Goal: Task Accomplishment & Management: Manage account settings

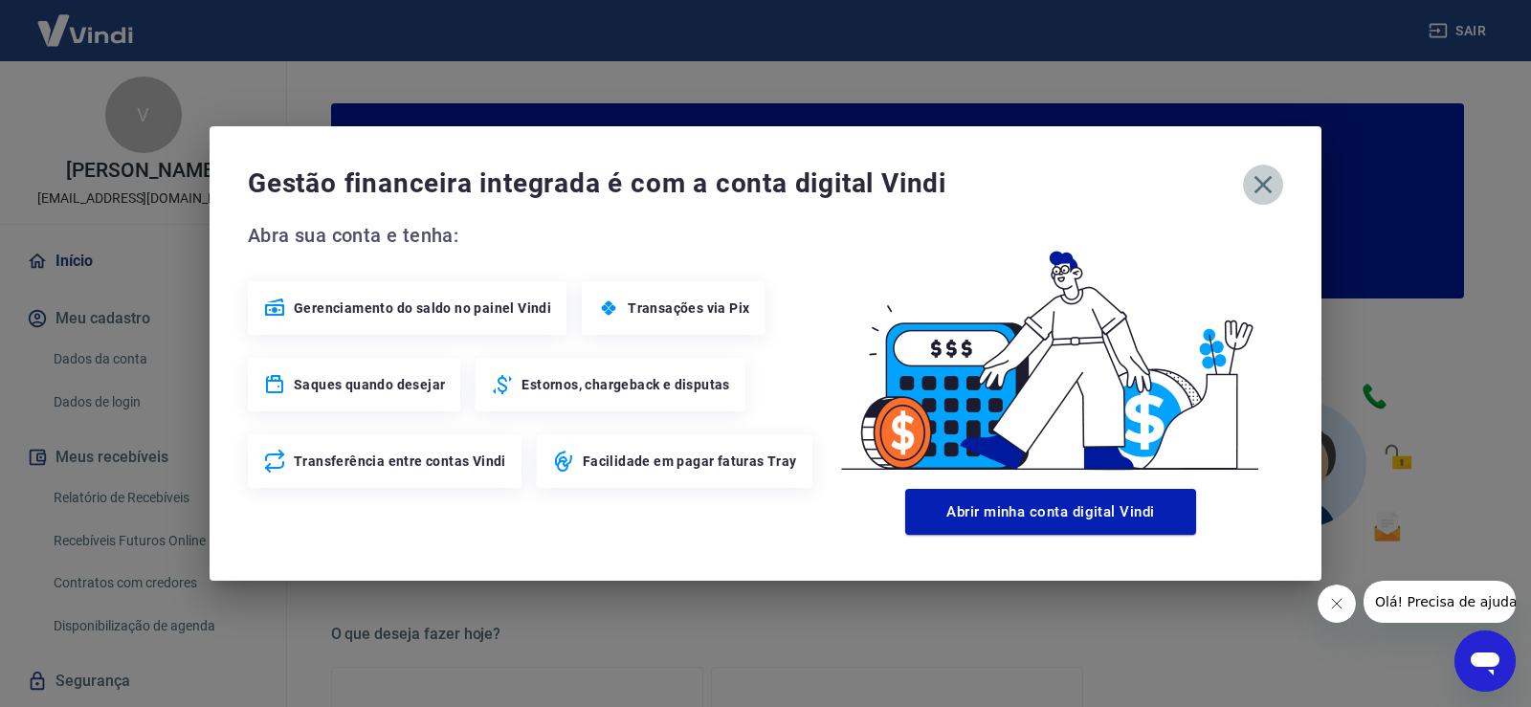
click at [1261, 167] on button "button" at bounding box center [1263, 185] width 40 height 40
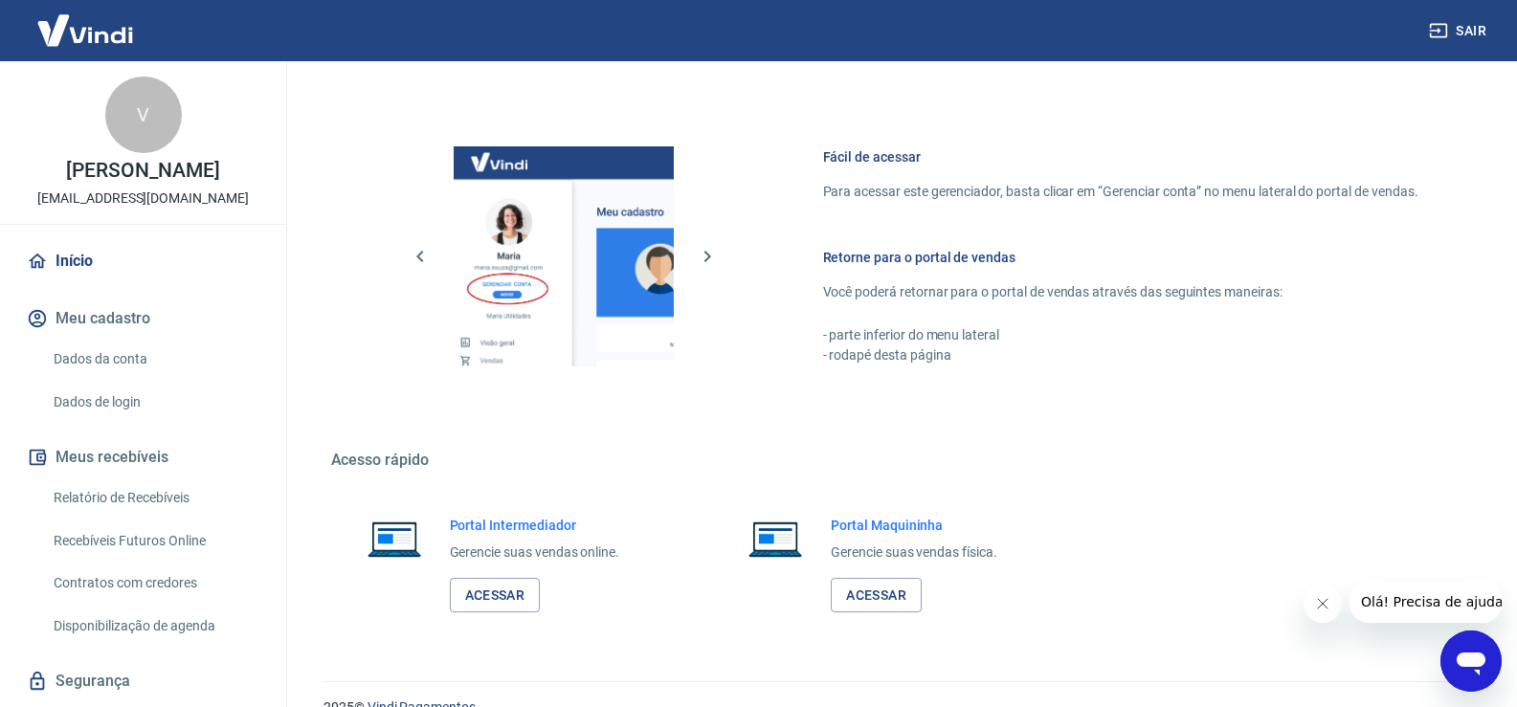
scroll to position [983, 0]
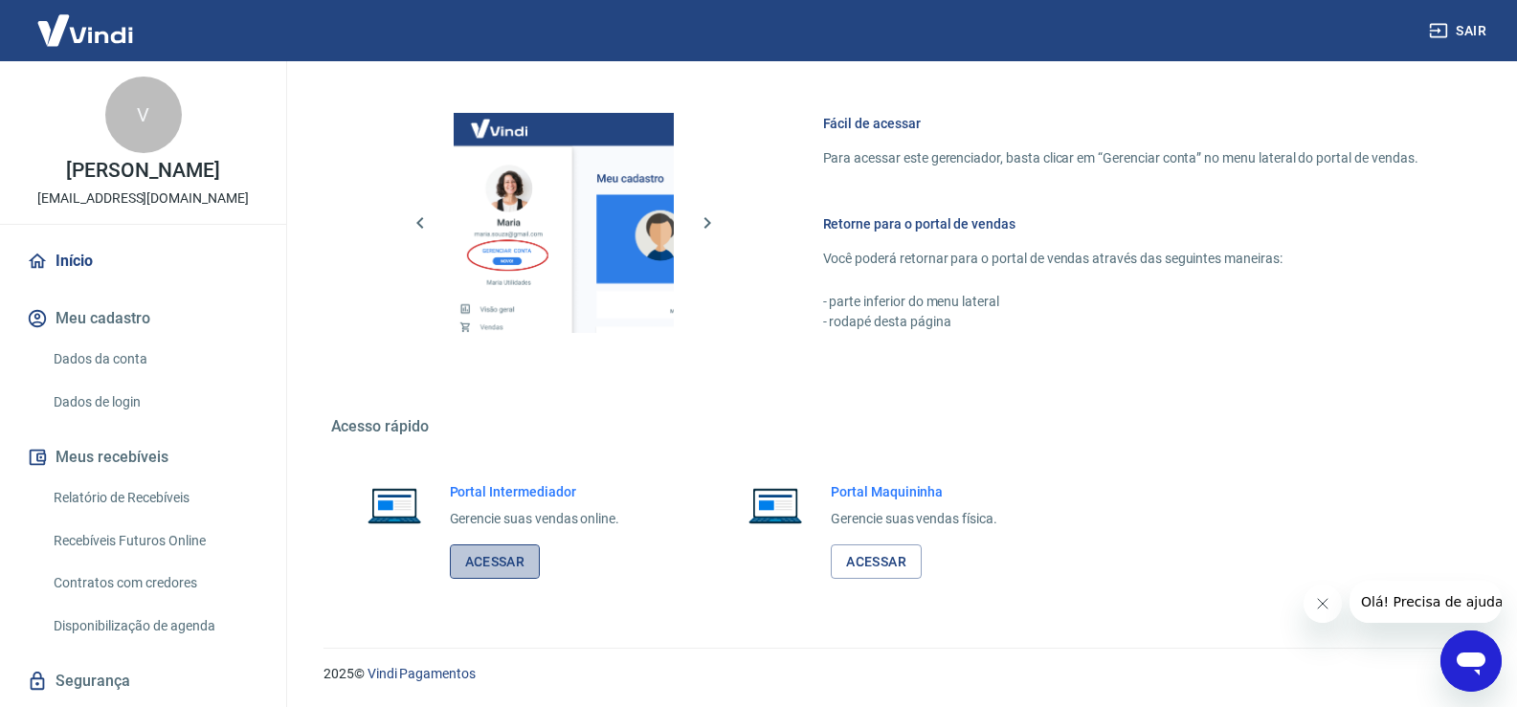
click at [476, 562] on link "Acessar" at bounding box center [495, 562] width 91 height 35
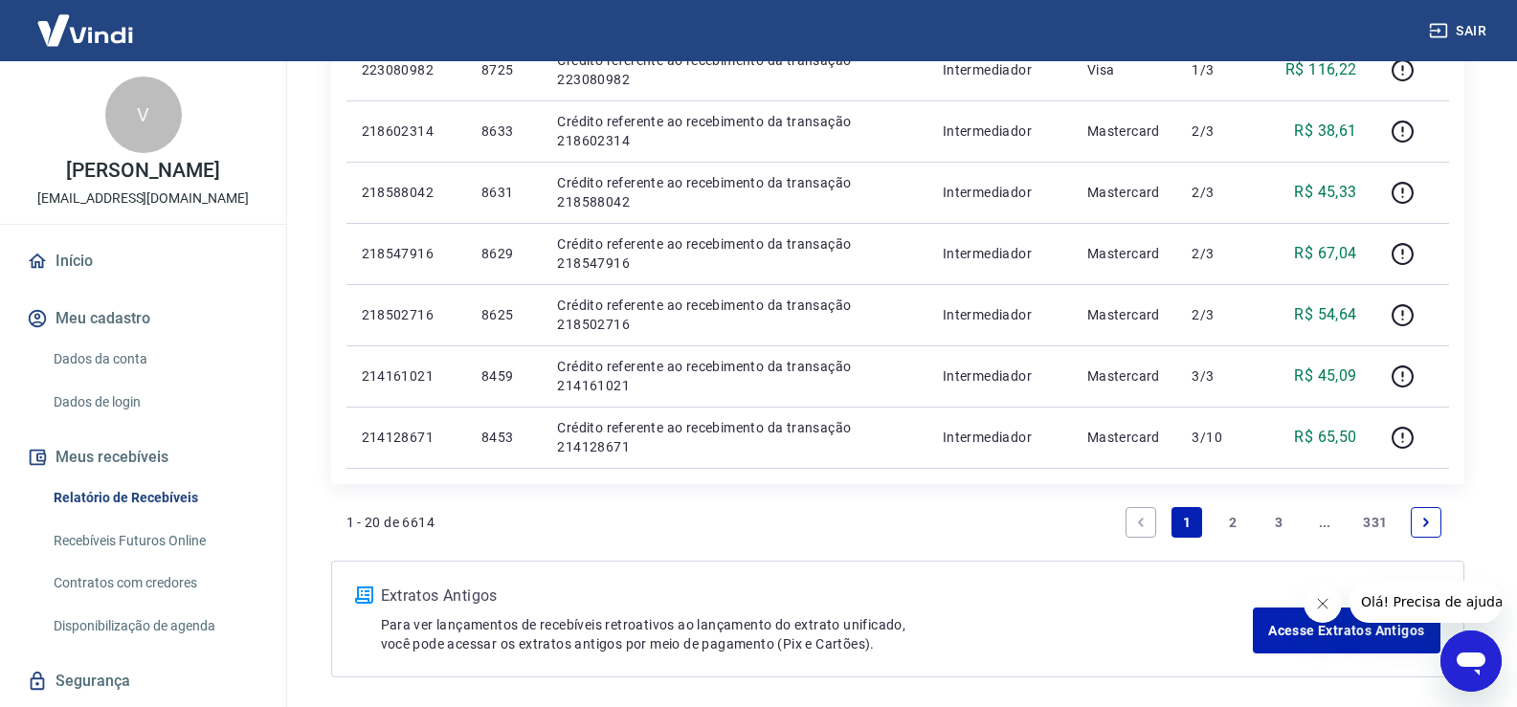
scroll to position [1335, 0]
click at [1234, 516] on link "2" at bounding box center [1232, 519] width 31 height 31
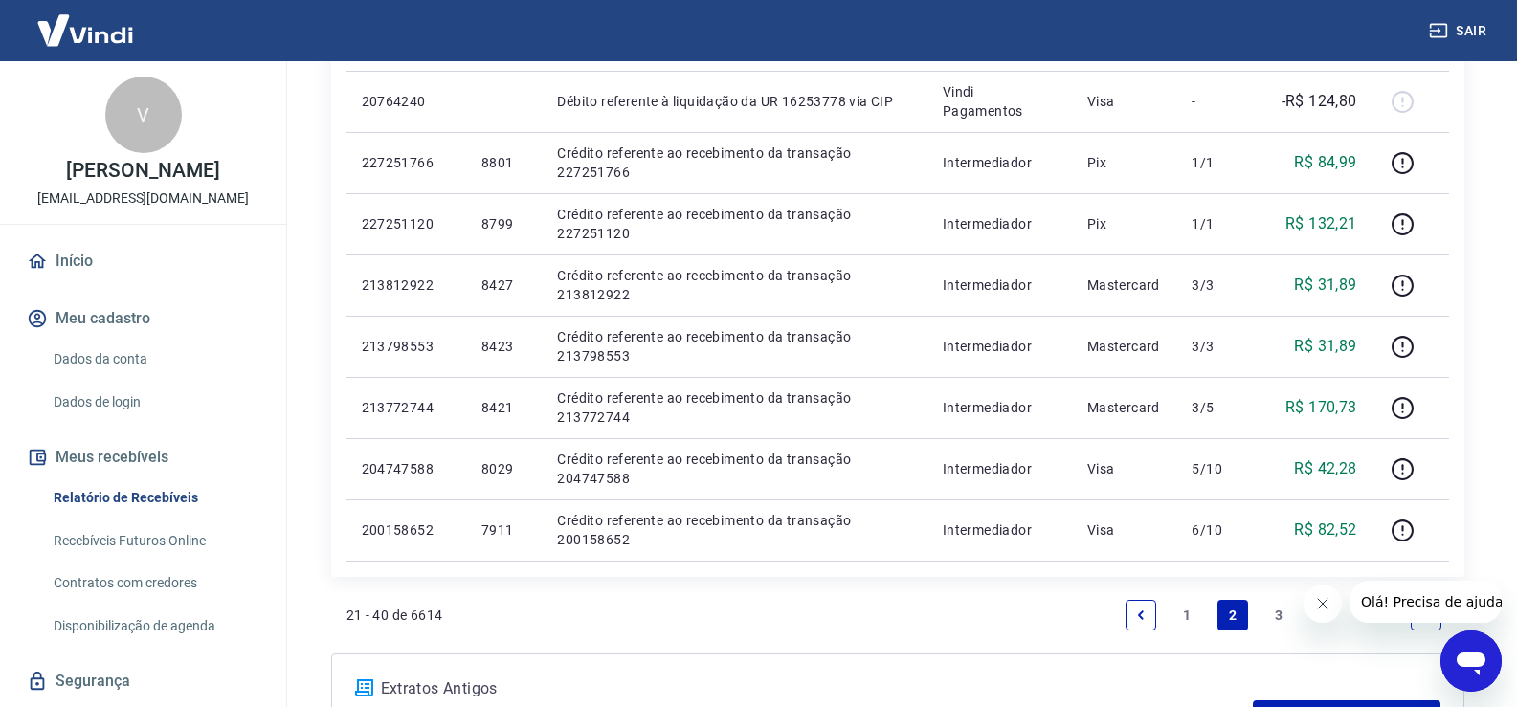
scroll to position [1263, 0]
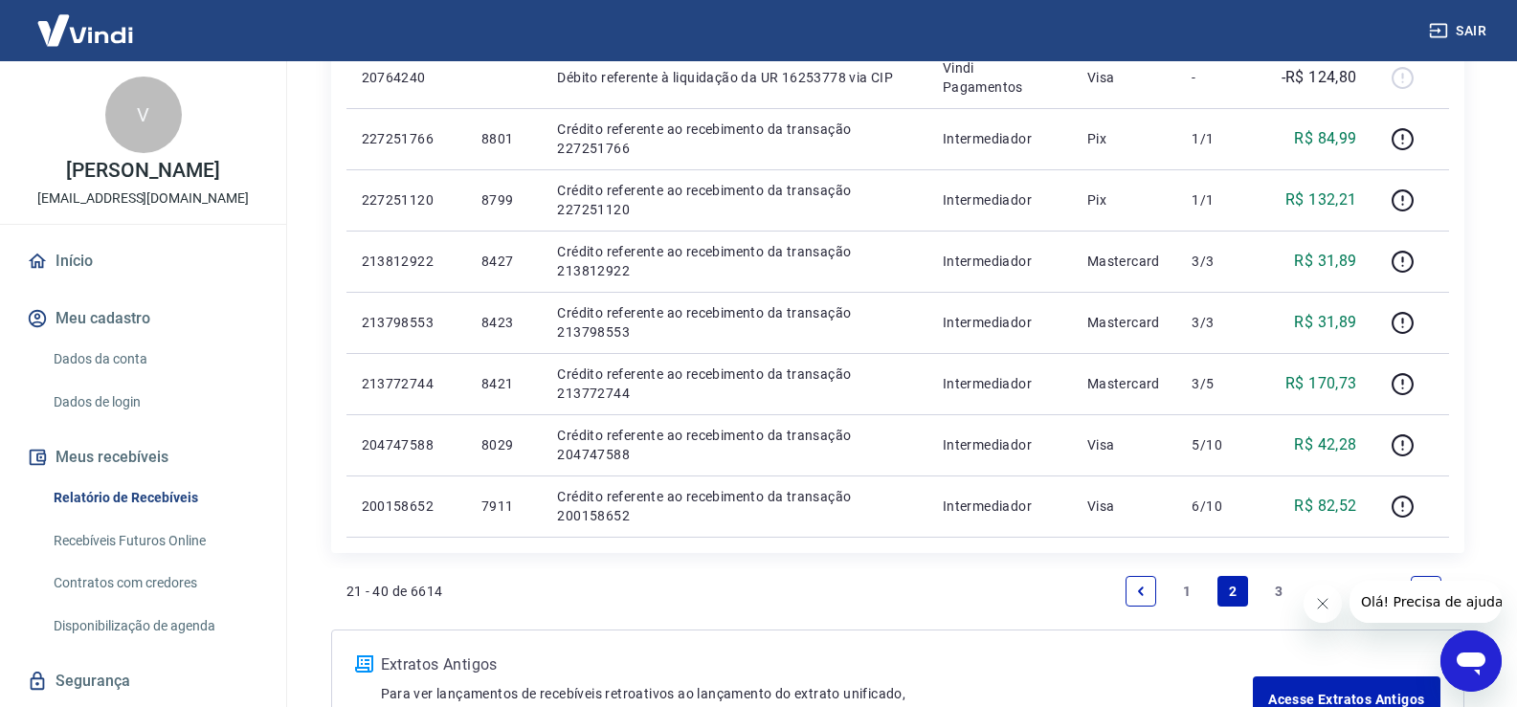
click at [1178, 590] on link "1" at bounding box center [1186, 591] width 31 height 31
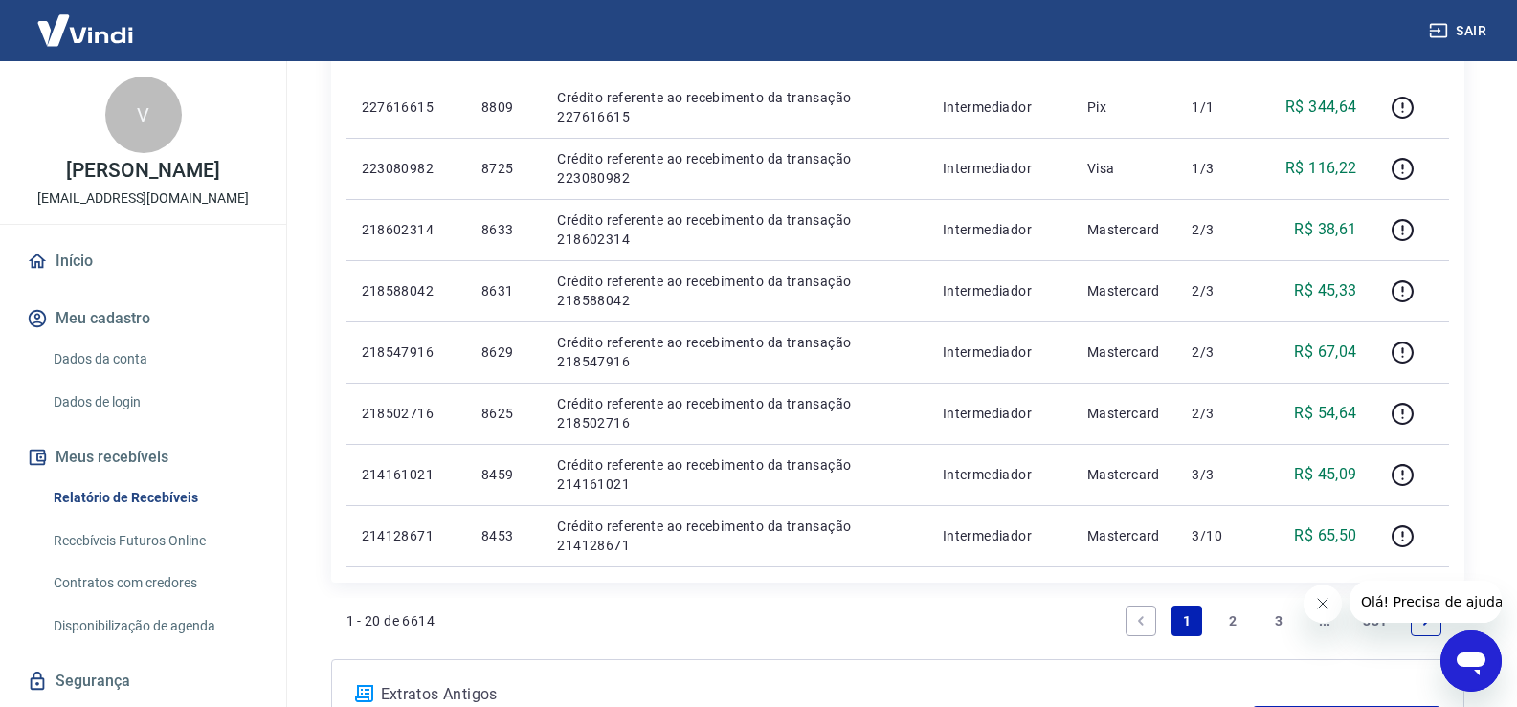
scroll to position [1252, 0]
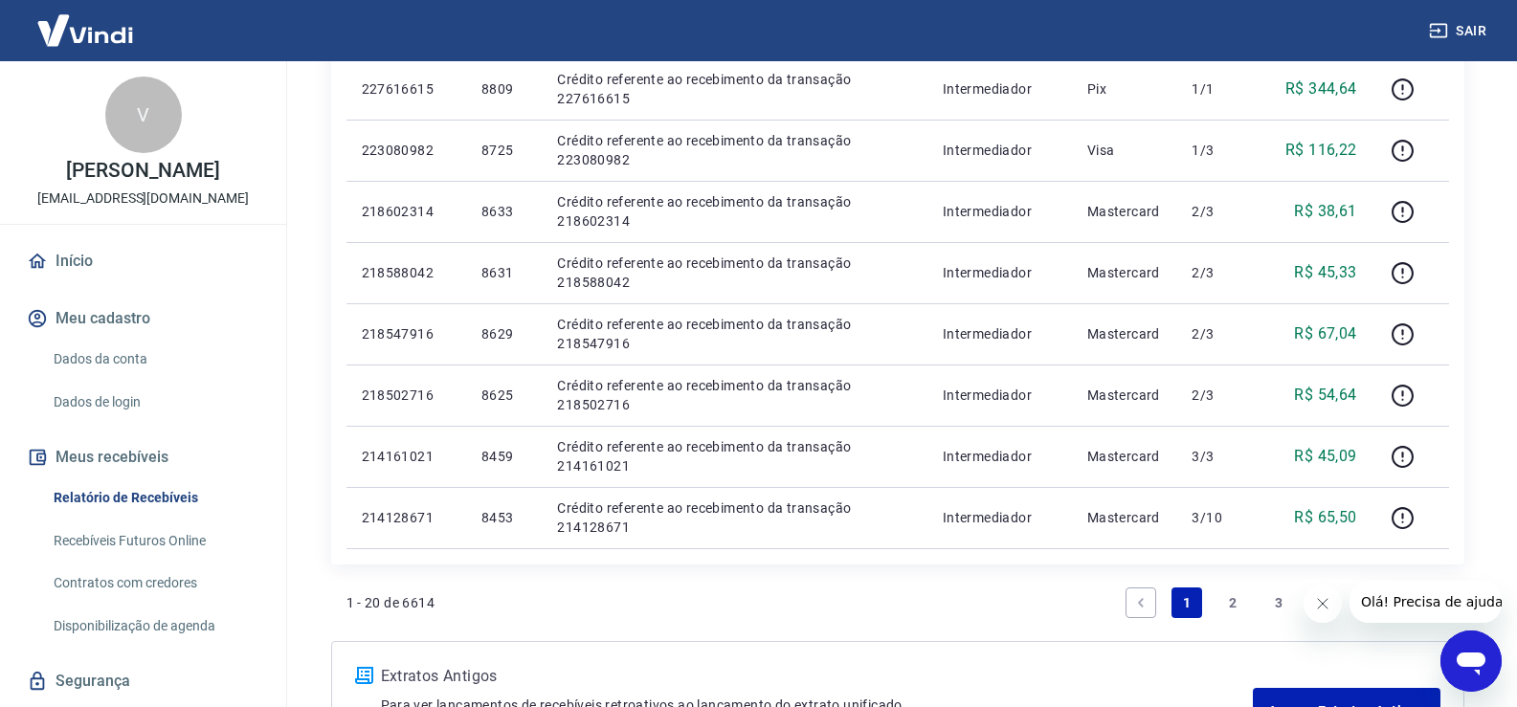
click at [1234, 601] on link "2" at bounding box center [1232, 603] width 31 height 31
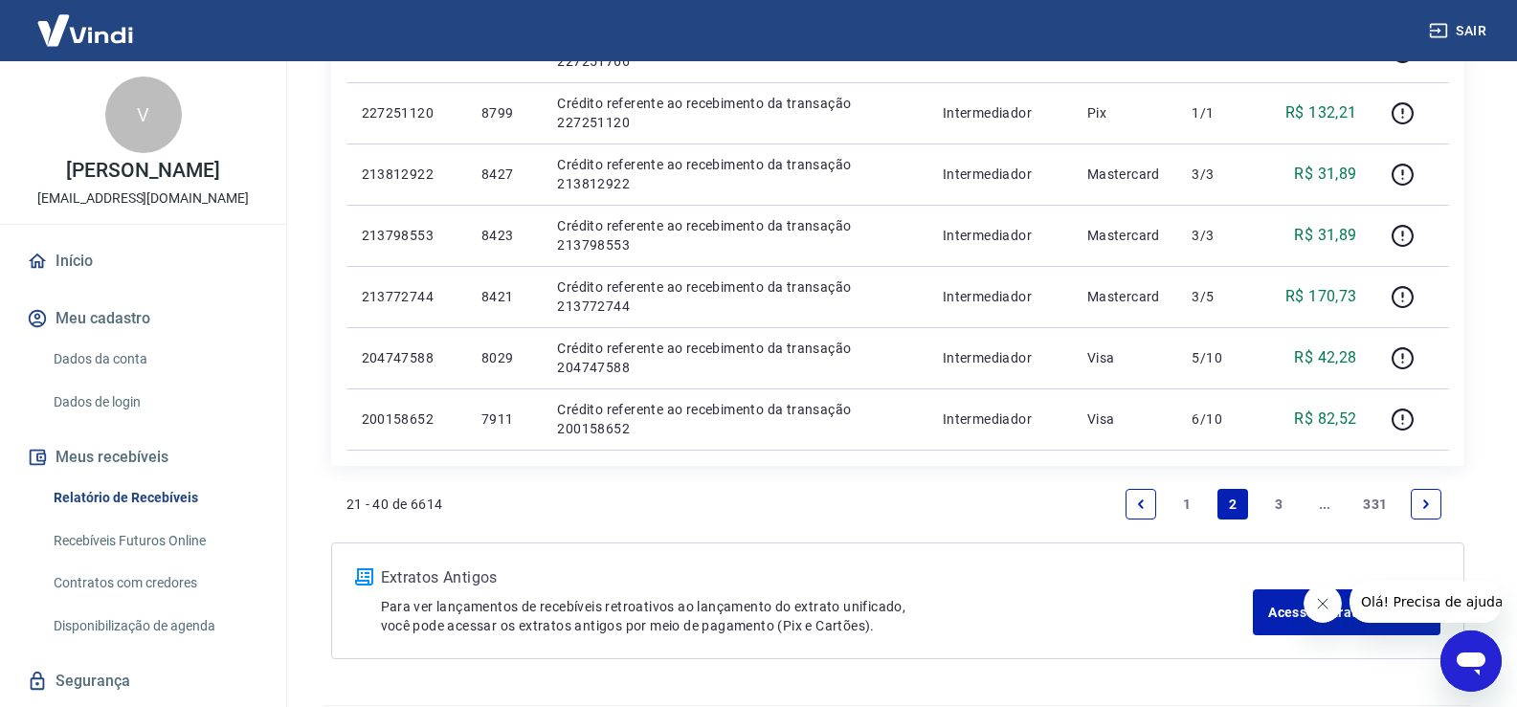
scroll to position [1408, 0]
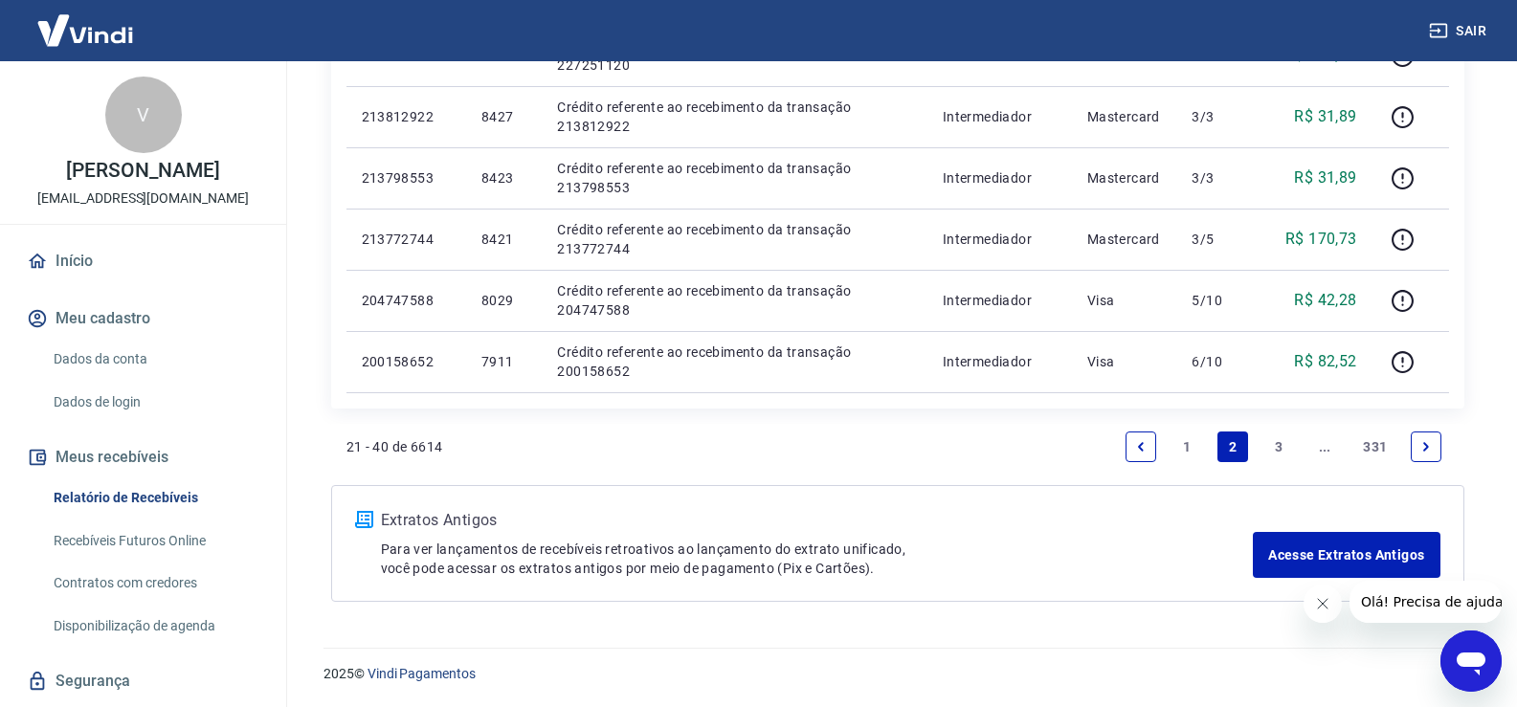
click at [1186, 448] on link "1" at bounding box center [1186, 447] width 31 height 31
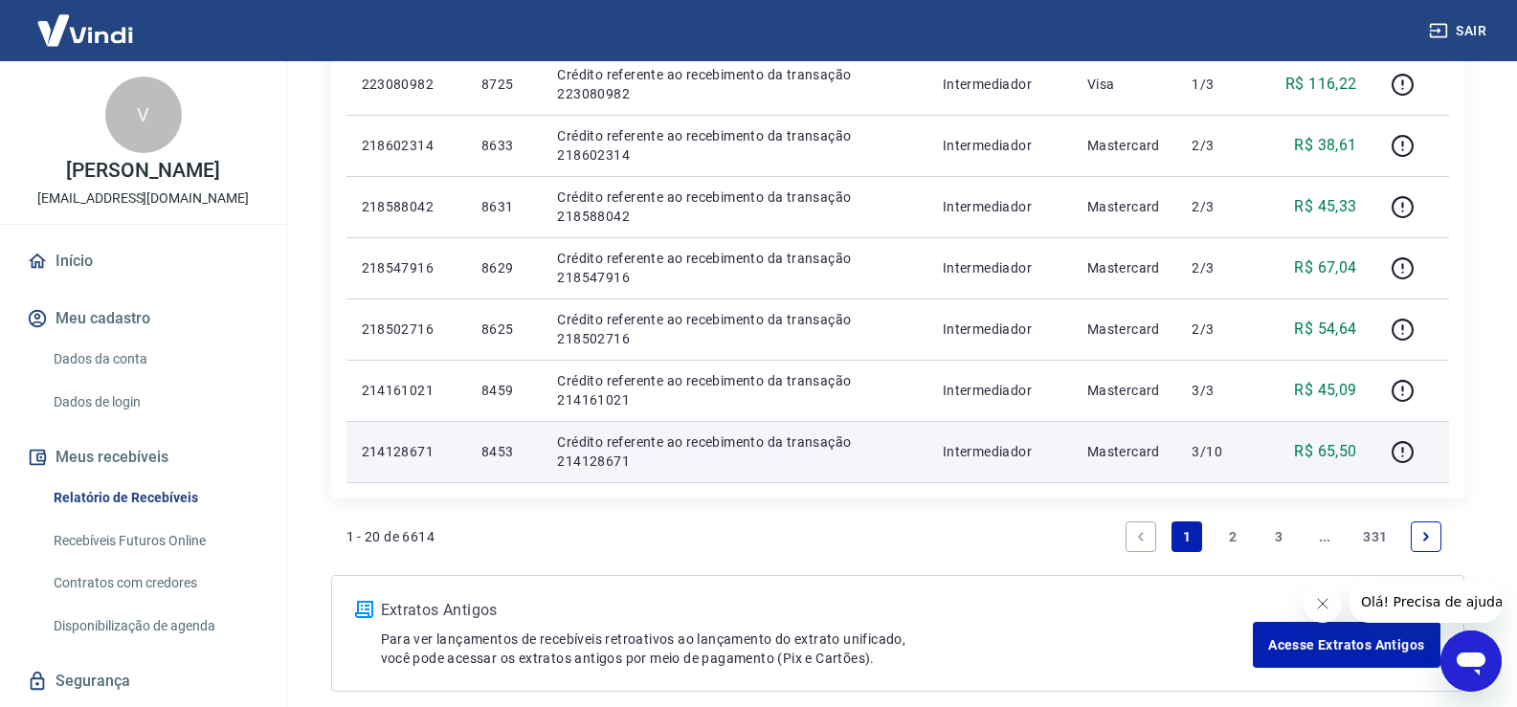
scroll to position [1321, 0]
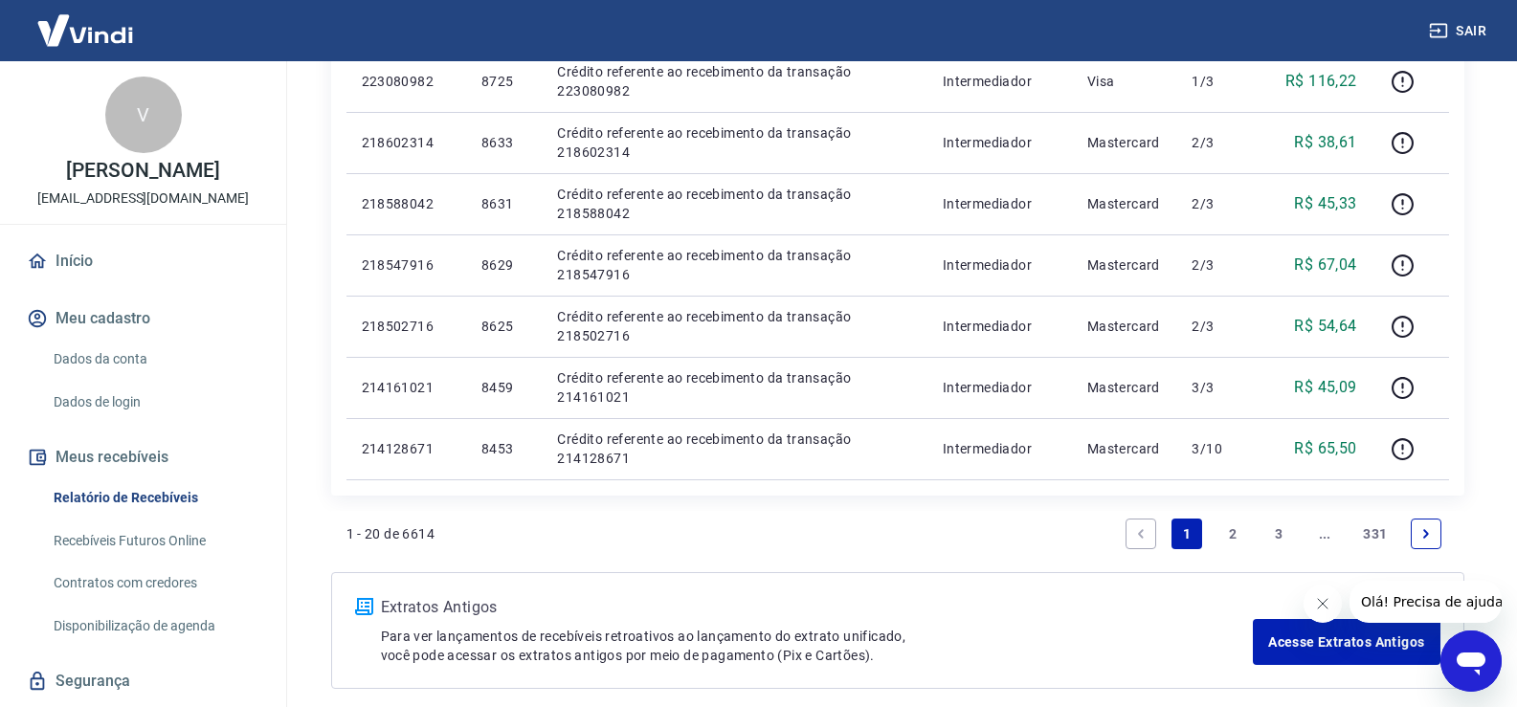
click at [1225, 535] on link "2" at bounding box center [1232, 534] width 31 height 31
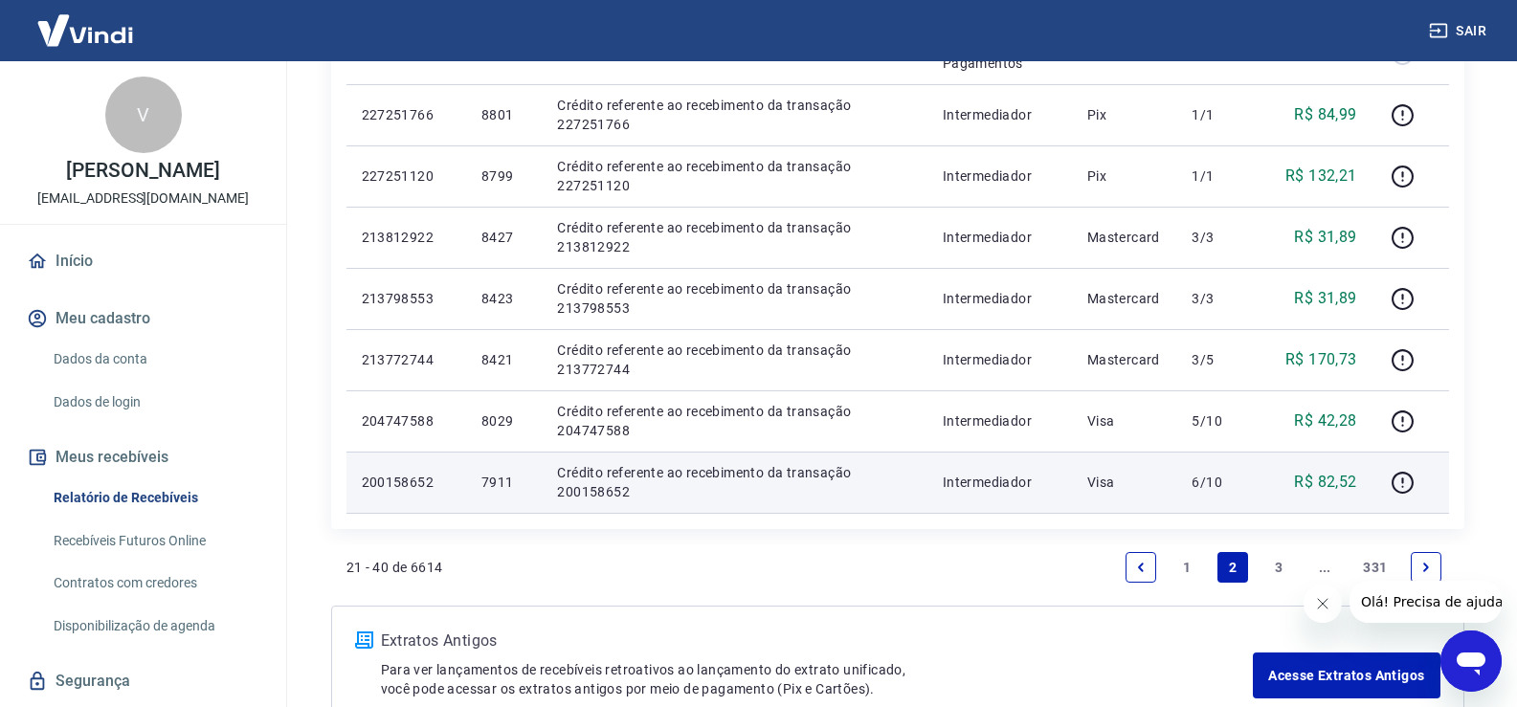
scroll to position [1269, 0]
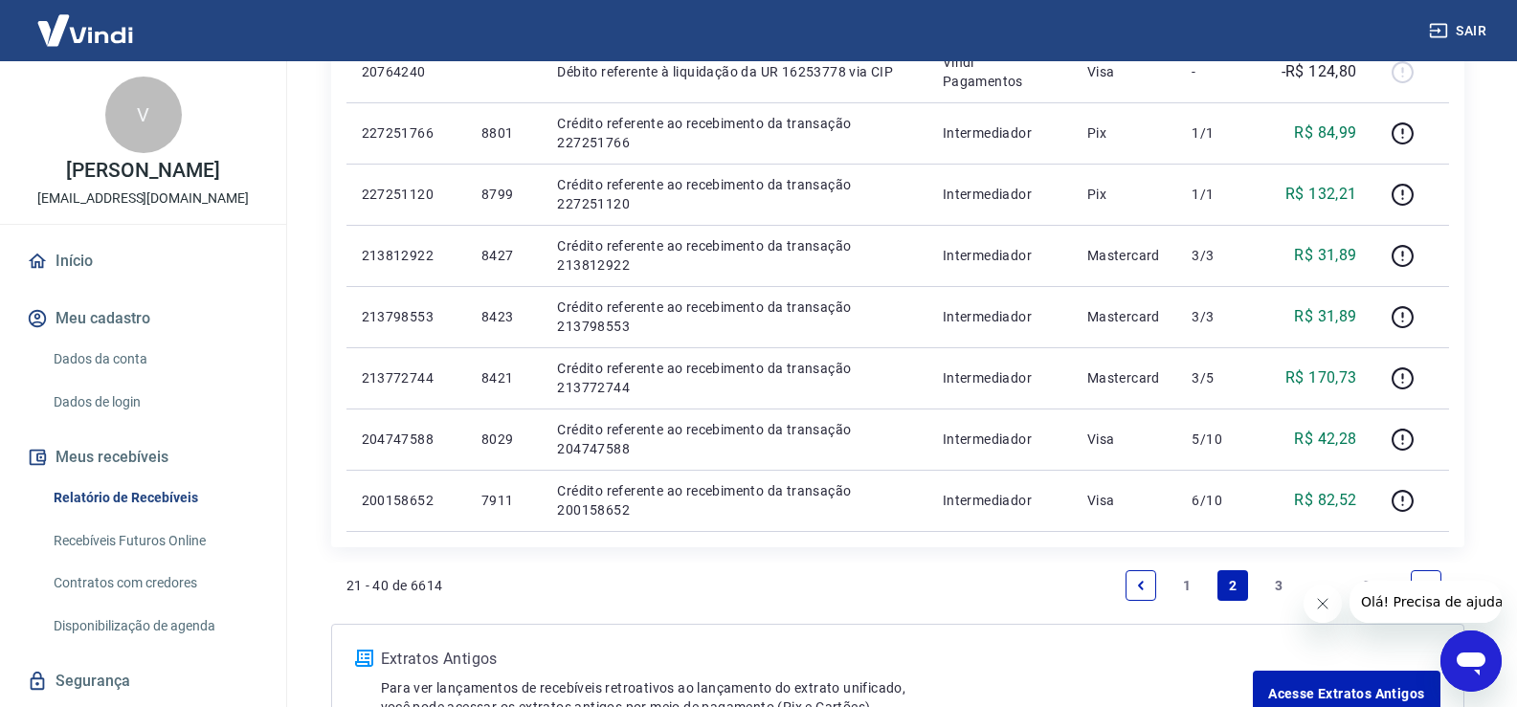
click at [1181, 585] on link "1" at bounding box center [1186, 585] width 31 height 31
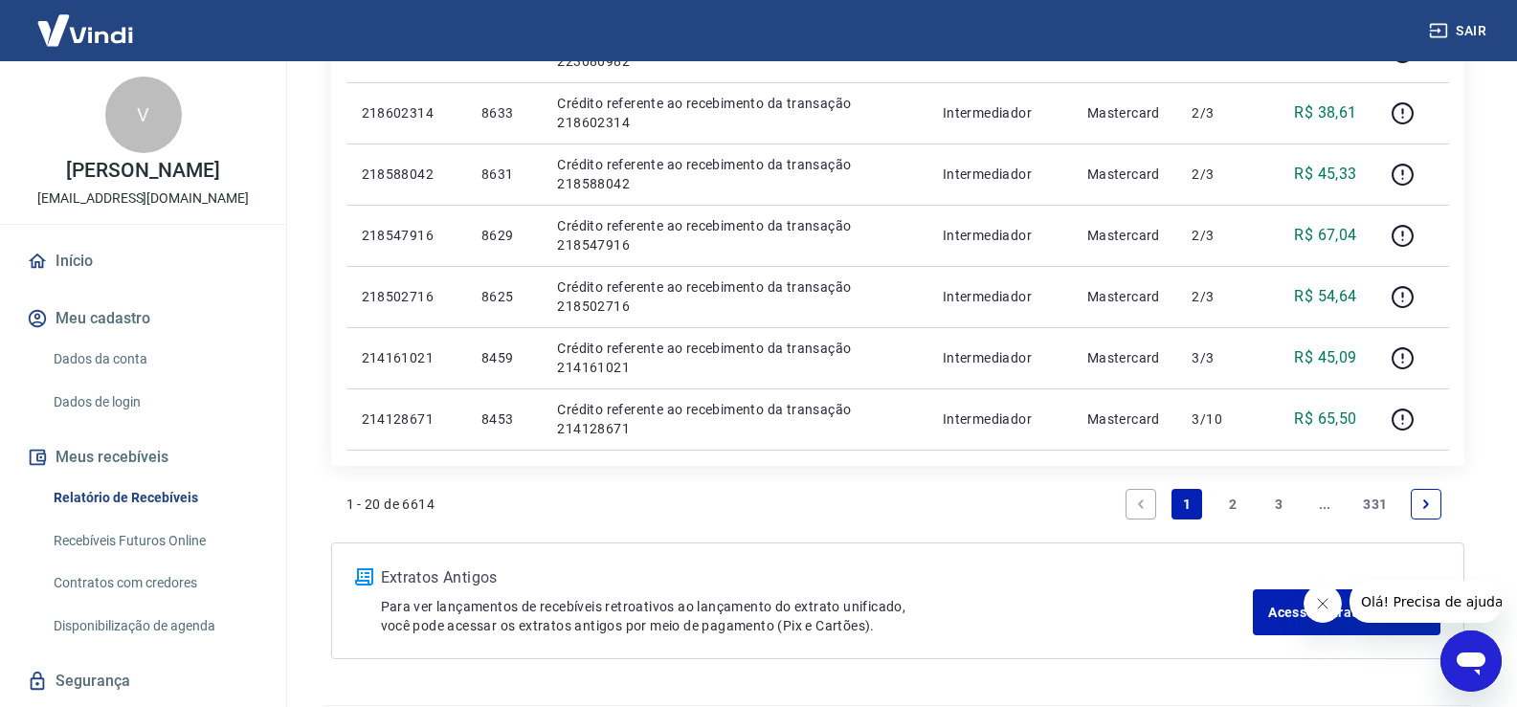
scroll to position [1392, 0]
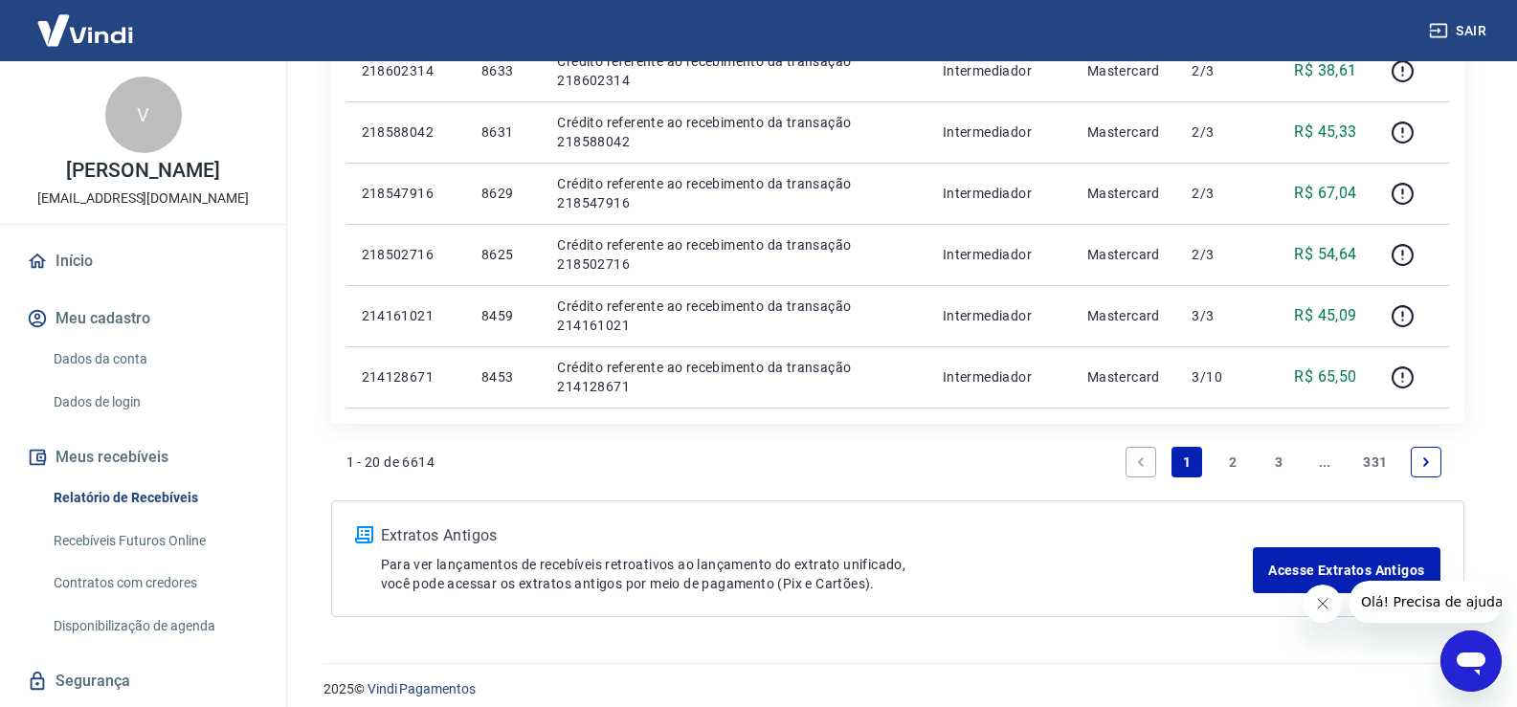
click at [1227, 457] on link "2" at bounding box center [1232, 462] width 31 height 31
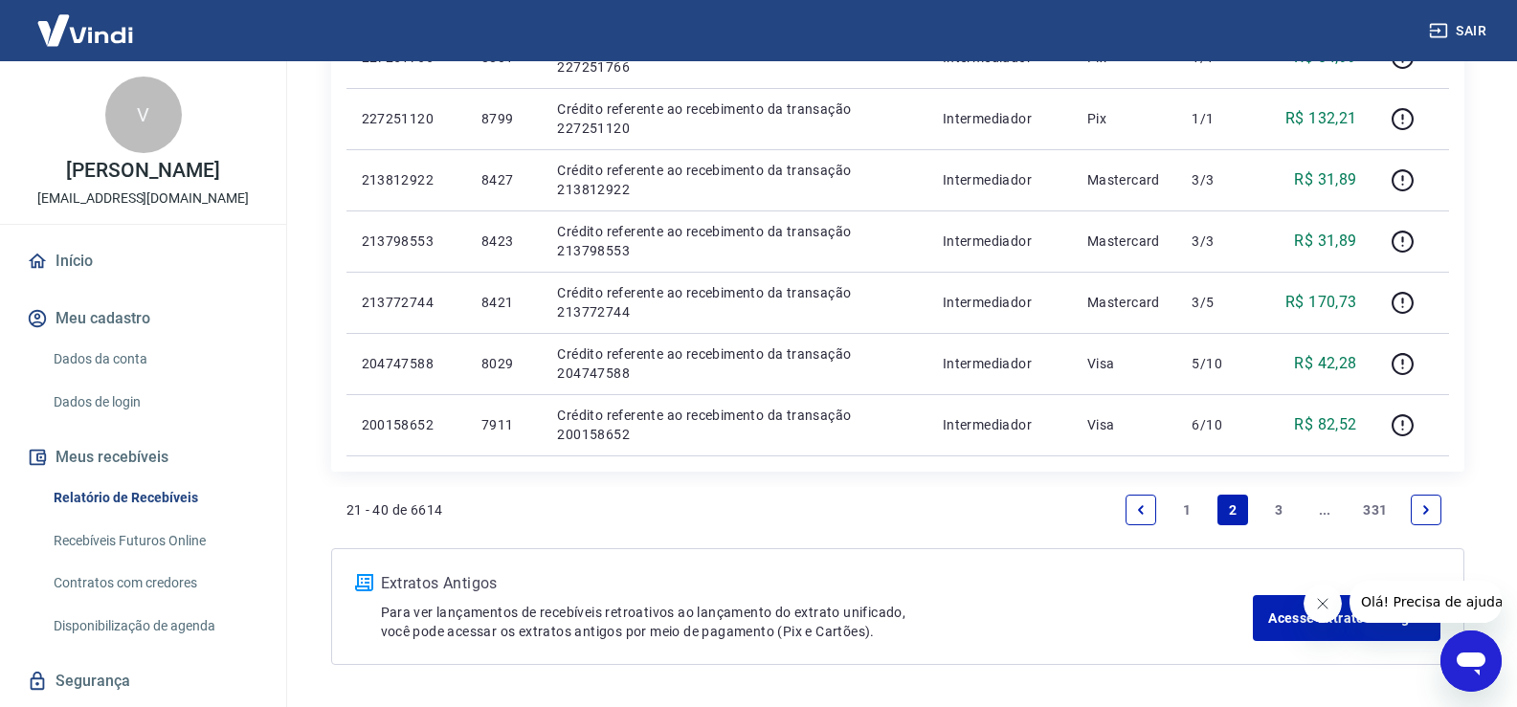
scroll to position [1353, 0]
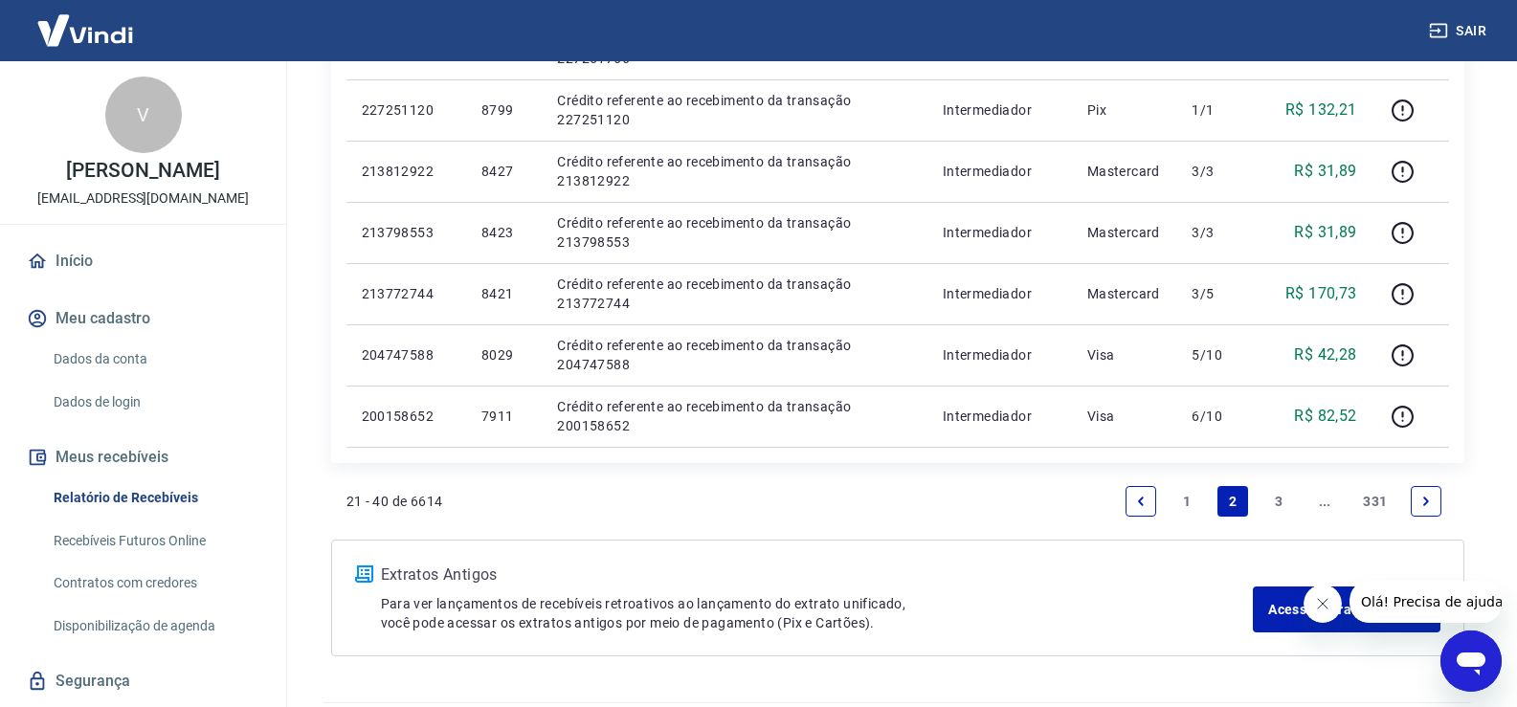
click at [1185, 498] on link "1" at bounding box center [1186, 501] width 31 height 31
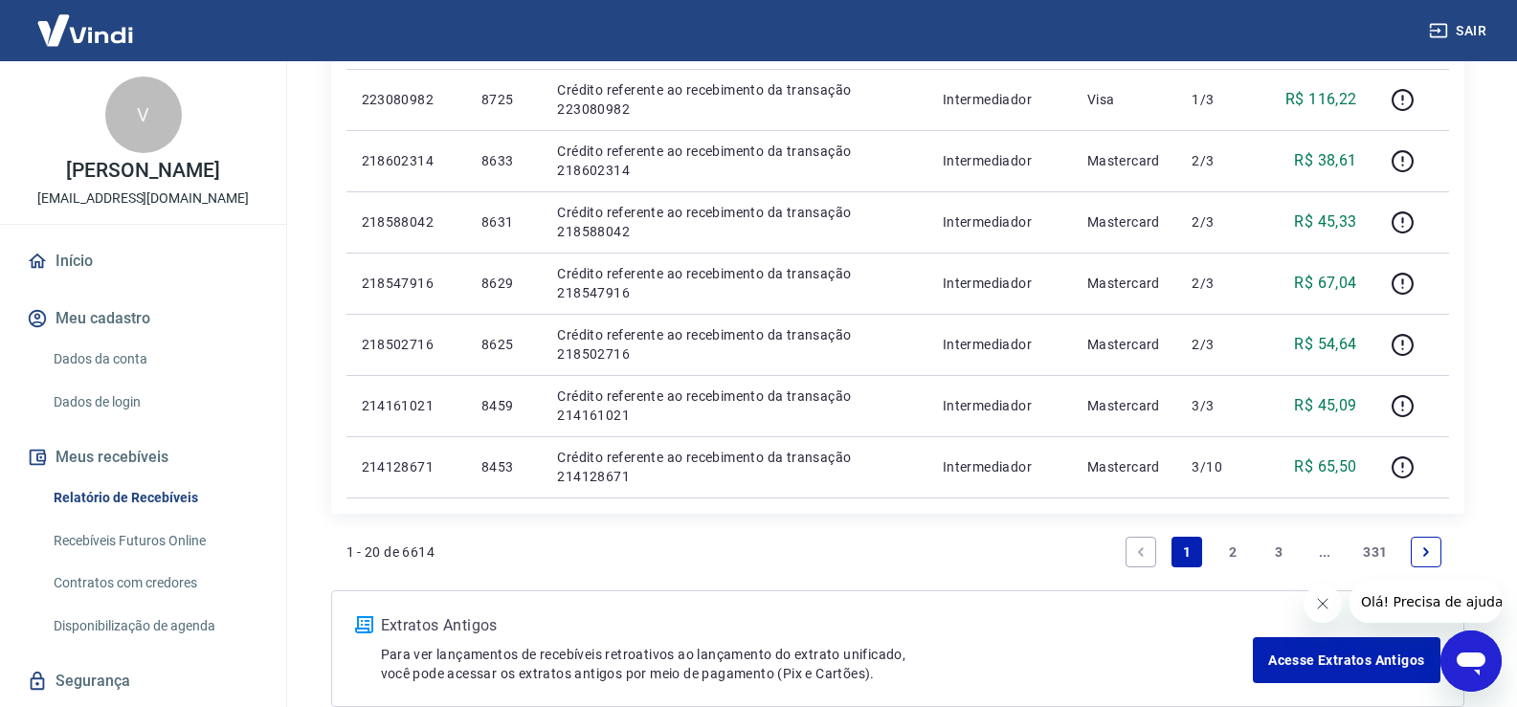
scroll to position [1290, 0]
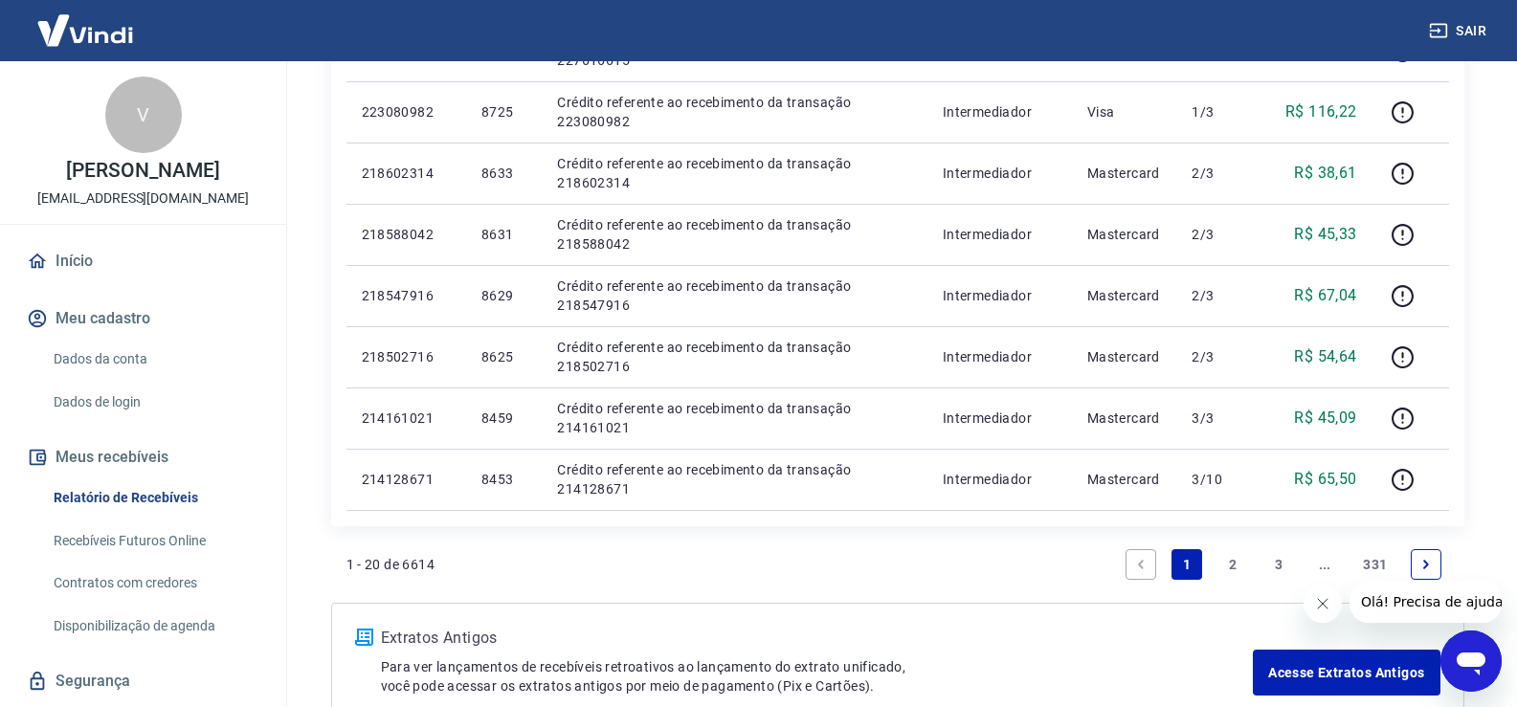
click at [1228, 567] on link "2" at bounding box center [1232, 564] width 31 height 31
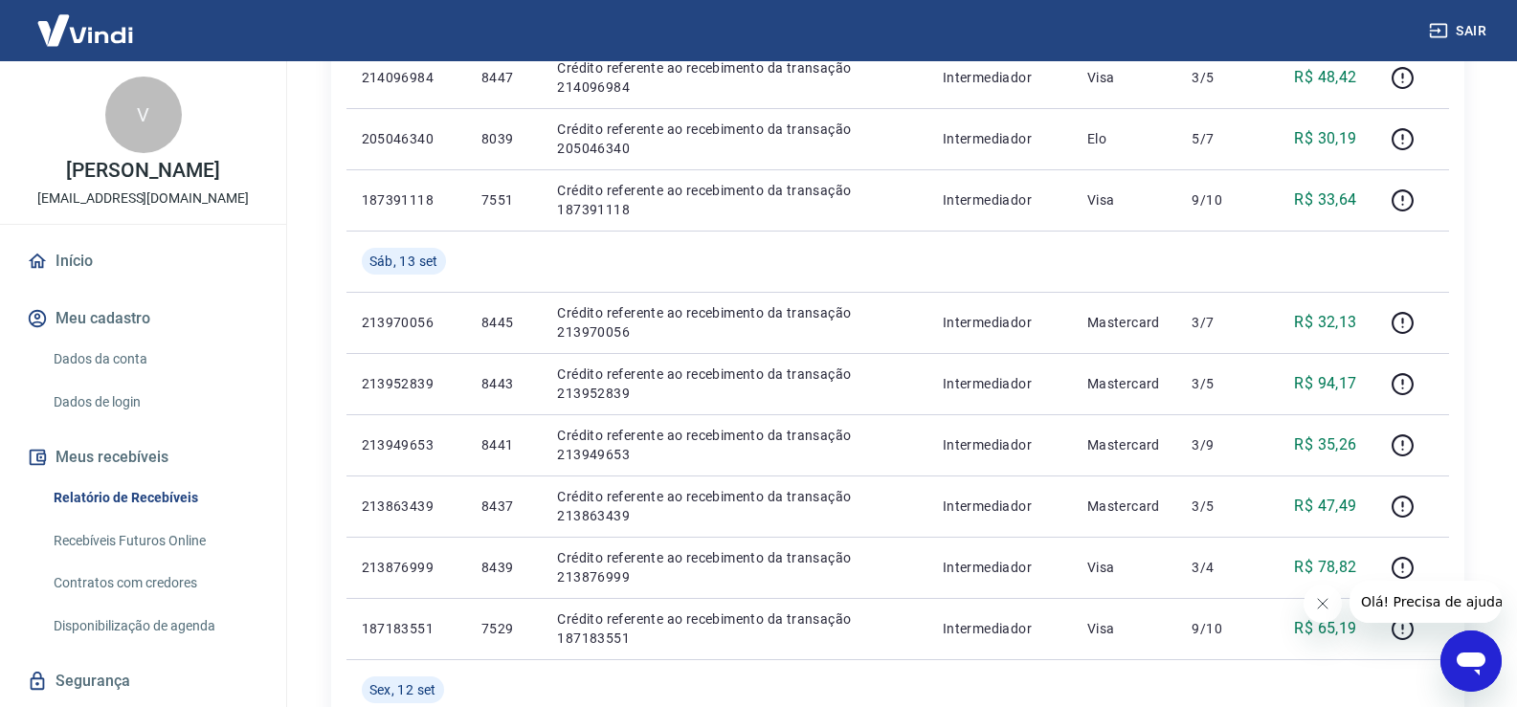
scroll to position [55, 0]
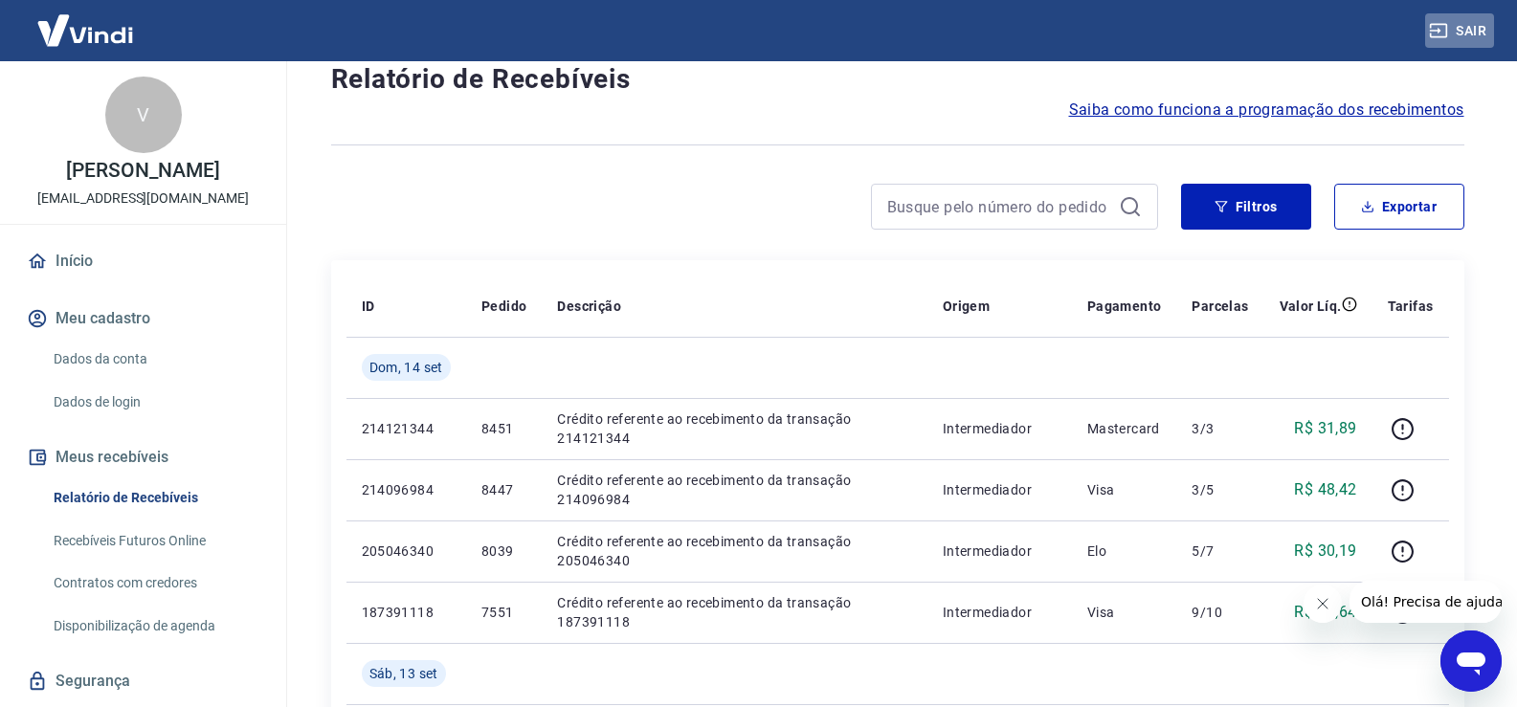
click at [1471, 23] on button "Sair" at bounding box center [1459, 30] width 69 height 35
